Goal: Go to known website: Access a specific website the user already knows

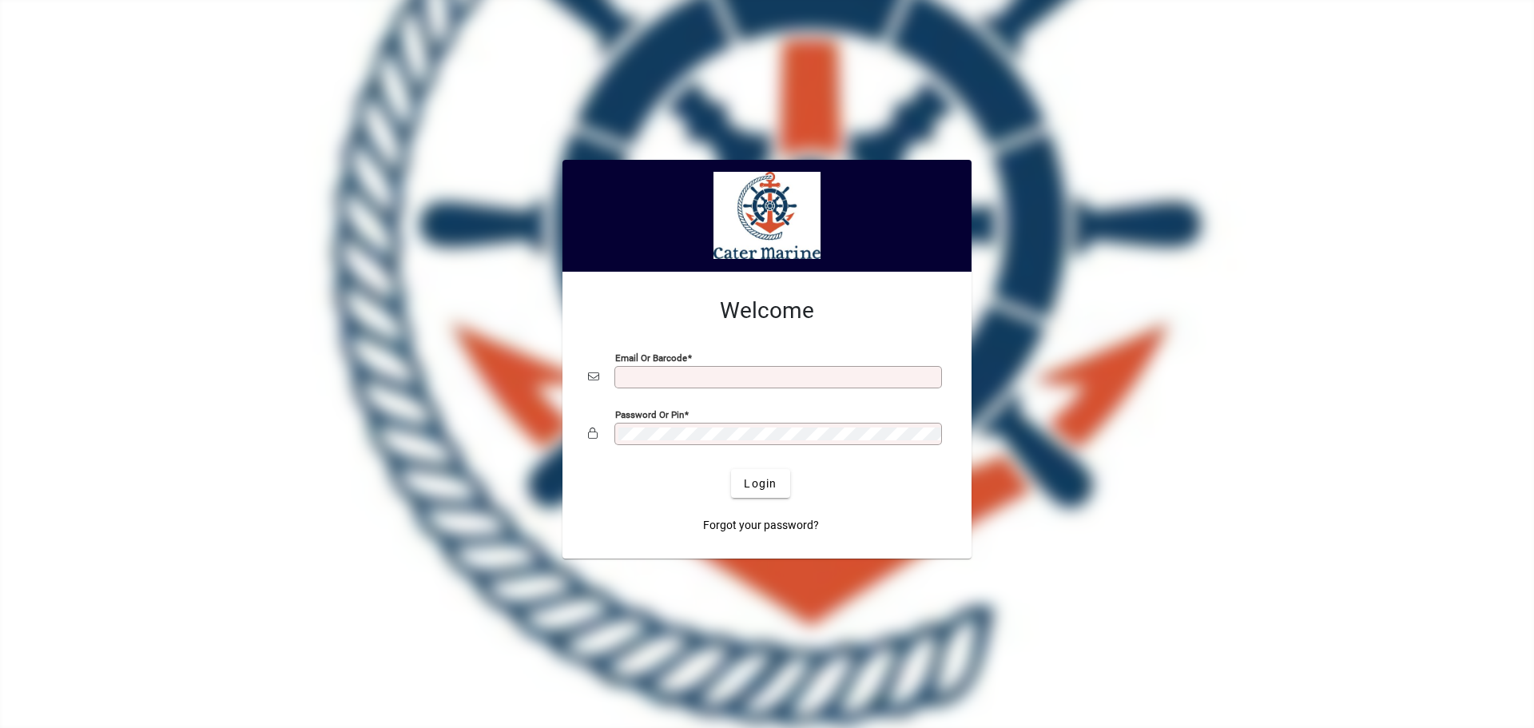
click at [639, 375] on input "Email or Barcode" at bounding box center [779, 377] width 323 height 13
type input "**********"
click at [731, 469] on button "Login" at bounding box center [760, 483] width 58 height 29
